Goal: Task Accomplishment & Management: Complete application form

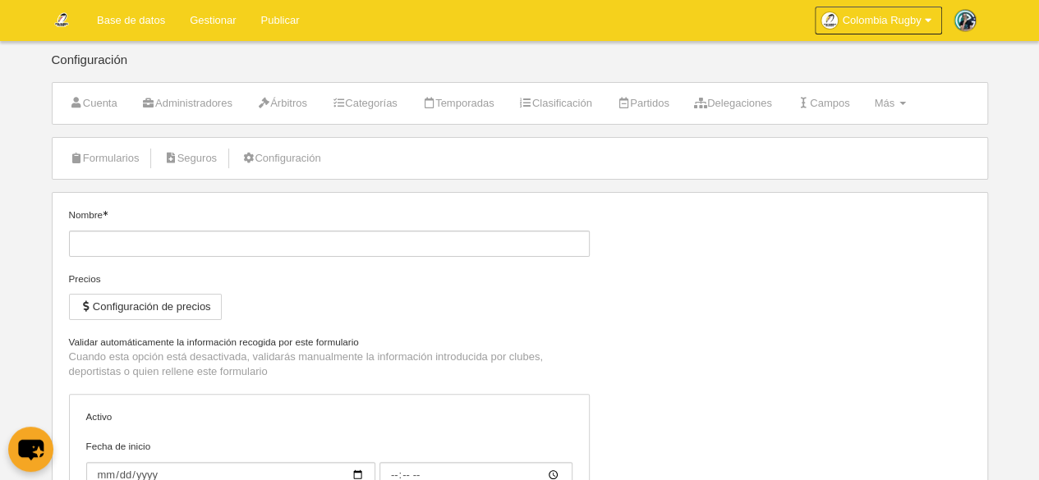
type input "[CR] Inscripción de jugador"
checkbox input "true"
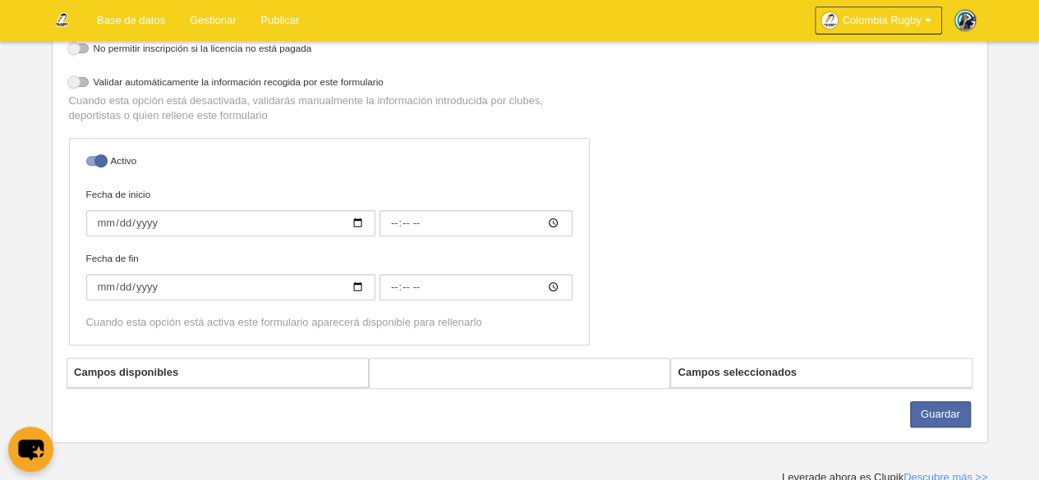
select select "selected"
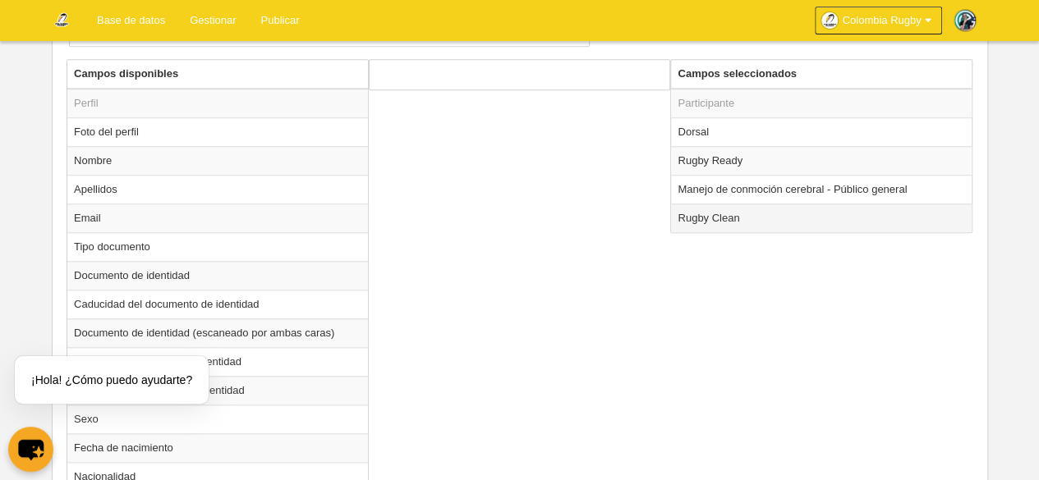
scroll to position [575, 0]
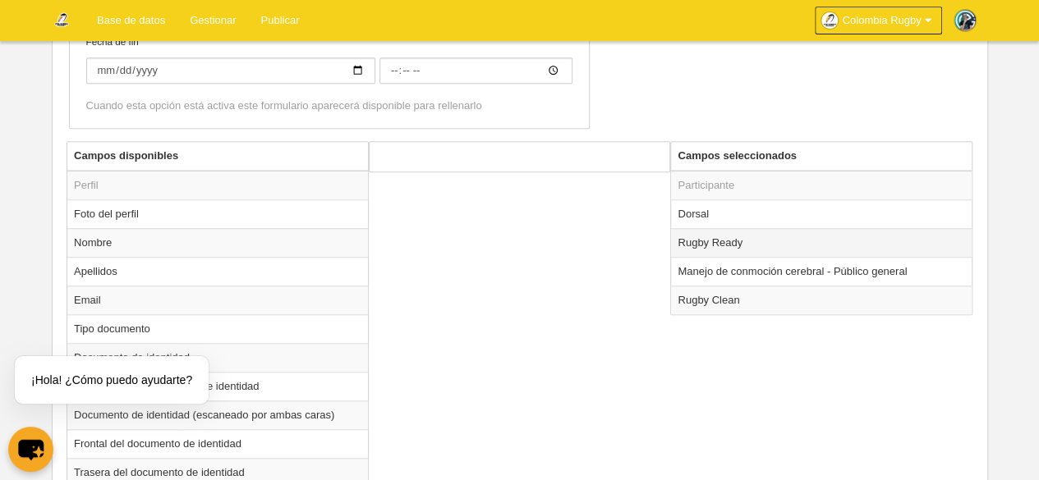
click at [873, 247] on td "Rugby Ready" at bounding box center [821, 242] width 301 height 29
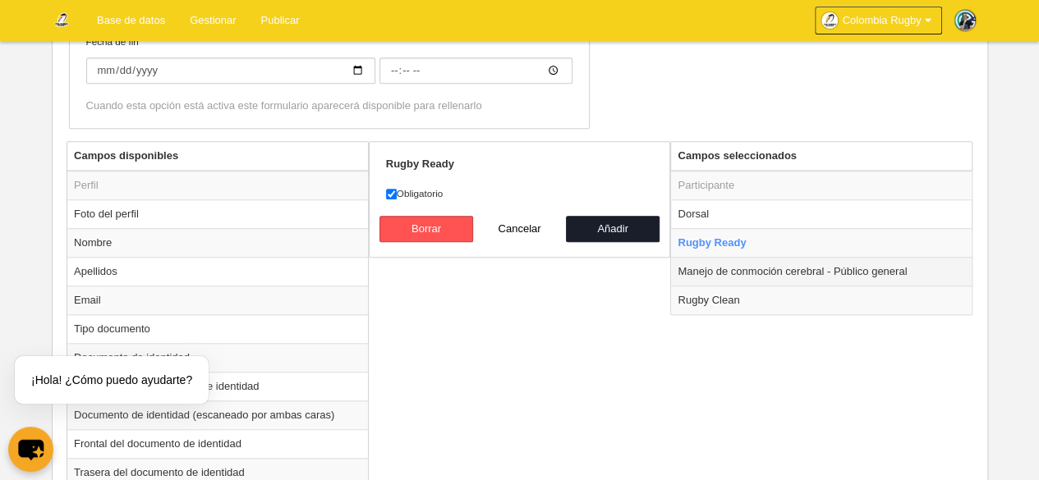
click at [865, 262] on td "Manejo de conmoción cerebral - Público general" at bounding box center [821, 271] width 301 height 29
radio input "false"
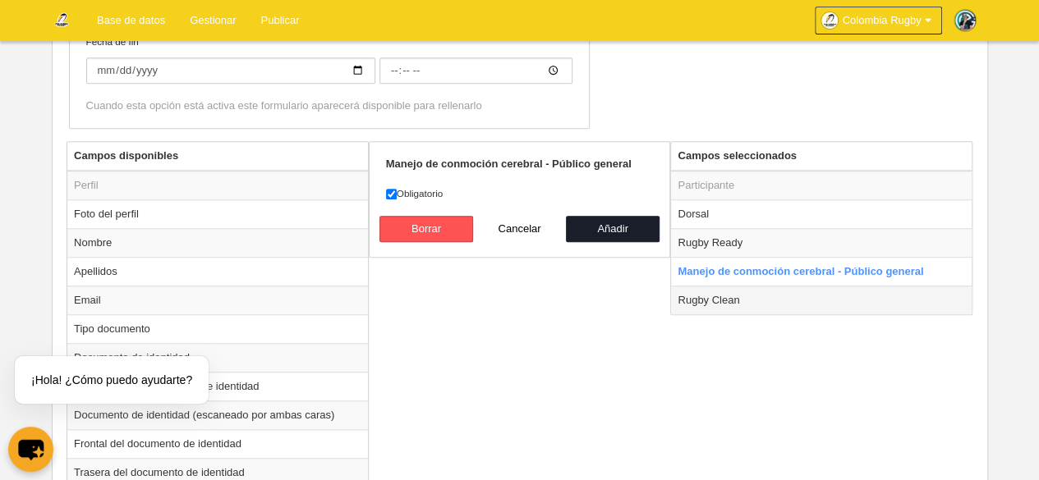
click at [859, 301] on td "Rugby Clean" at bounding box center [821, 300] width 301 height 29
radio input "false"
radio input "true"
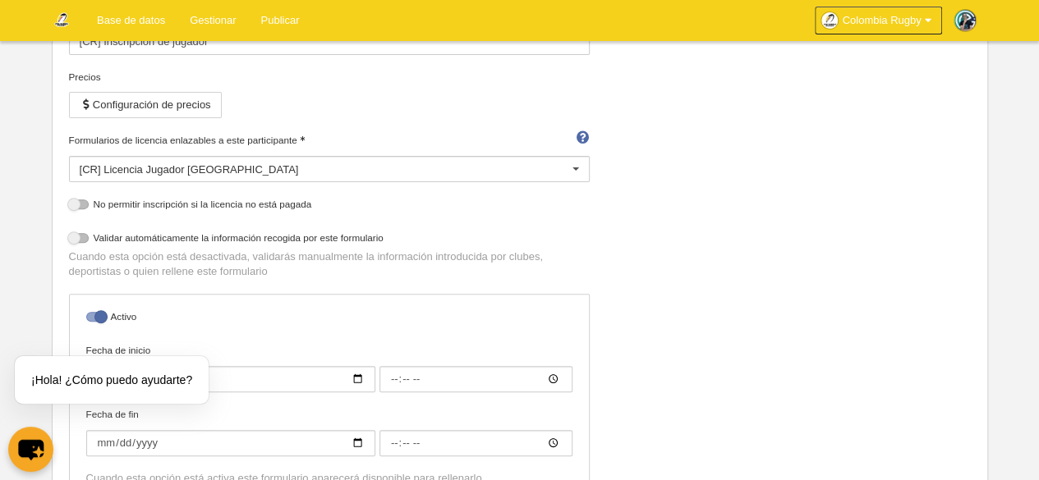
scroll to position [82, 0]
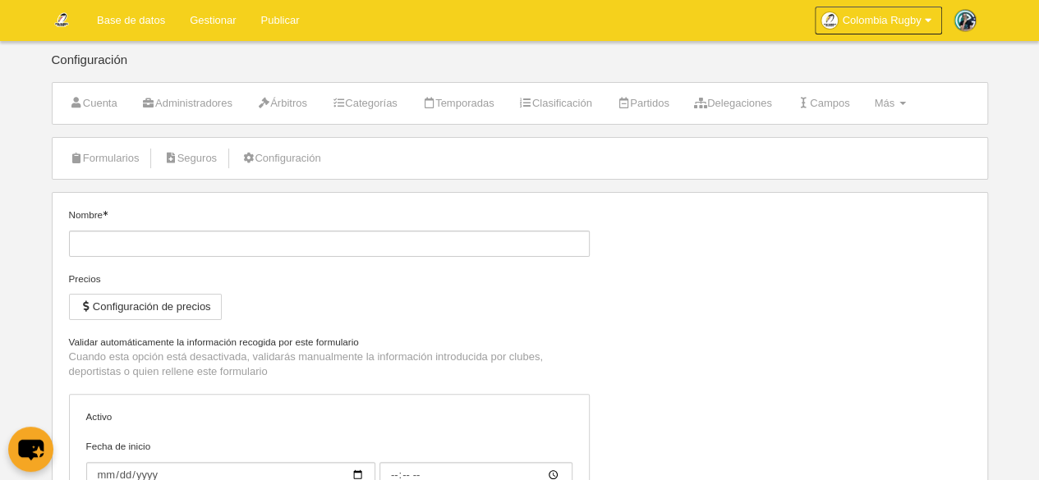
type input "[CR] Inscripción de jugador"
checkbox input "true"
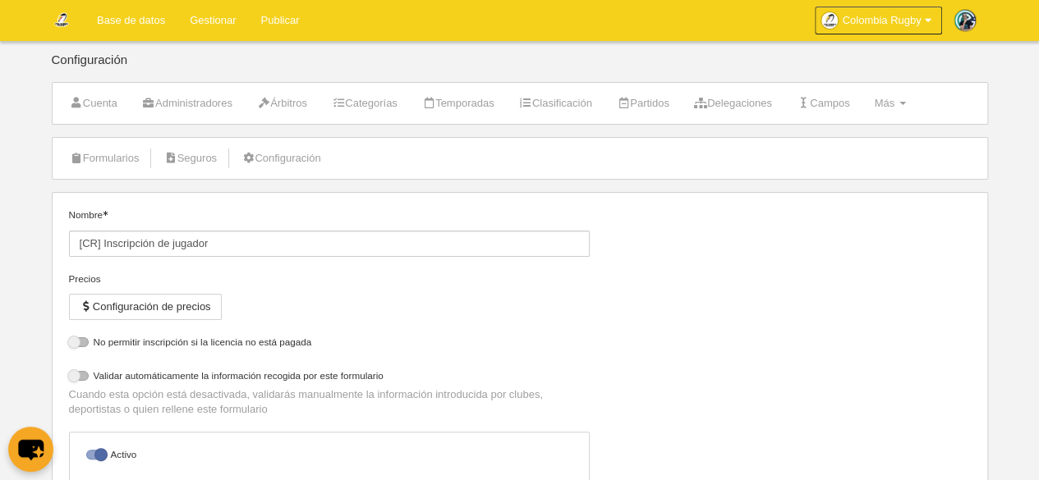
select select "selected"
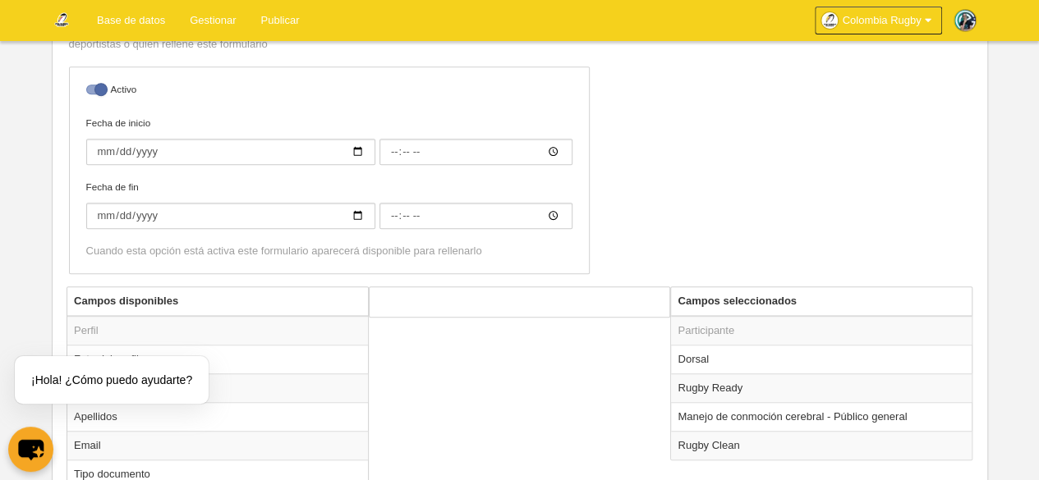
scroll to position [329, 0]
